Goal: Transaction & Acquisition: Purchase product/service

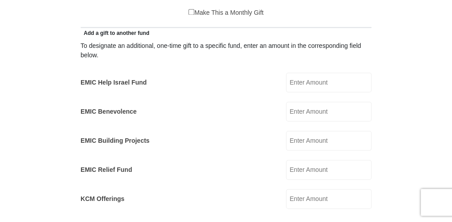
click at [298, 72] on input "EMIC Help Israel Fund" at bounding box center [328, 82] width 85 height 20
type input "5"
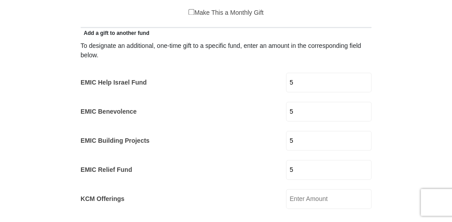
type input "10"
type input "[PERSON_NAME]"
type input "[PERSON_NAME][EMAIL_ADDRESS][PERSON_NAME][DOMAIN_NAME]"
select select "CA"
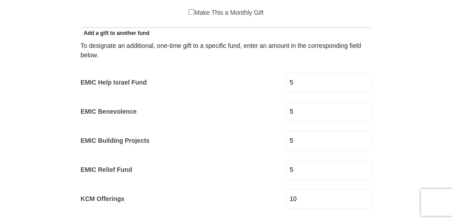
type input "[STREET_ADDRESS]"
type input "Portugal Cove-[GEOGRAPHIC_DATA]"
type input "A1M 2A4"
type input "7098952183"
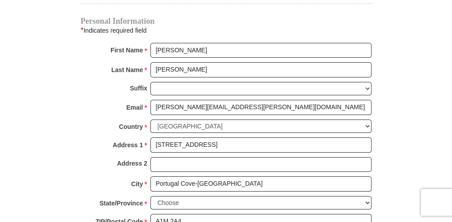
scroll to position [1006, 0]
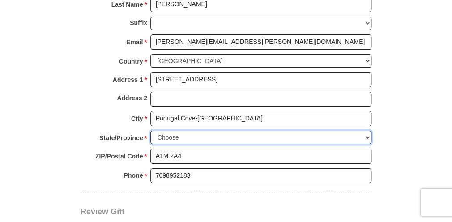
click at [175, 131] on select "Choose [GEOGRAPHIC_DATA] [GEOGRAPHIC_DATA] [GEOGRAPHIC_DATA] [GEOGRAPHIC_DATA] …" at bounding box center [260, 138] width 221 height 14
select select "NL"
click at [150, 131] on select "Choose Alberta British Columbia Manitoba New Brunswick Newfoundland Northwest T…" at bounding box center [260, 138] width 221 height 14
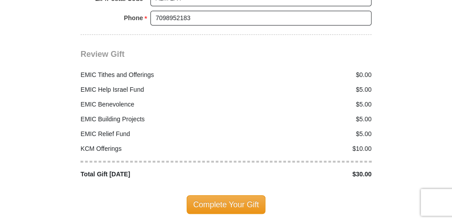
scroll to position [1184, 0]
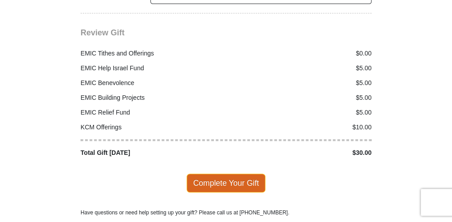
click at [213, 173] on span "Complete Your Gift" at bounding box center [225, 182] width 79 height 19
